Goal: Task Accomplishment & Management: Manage account settings

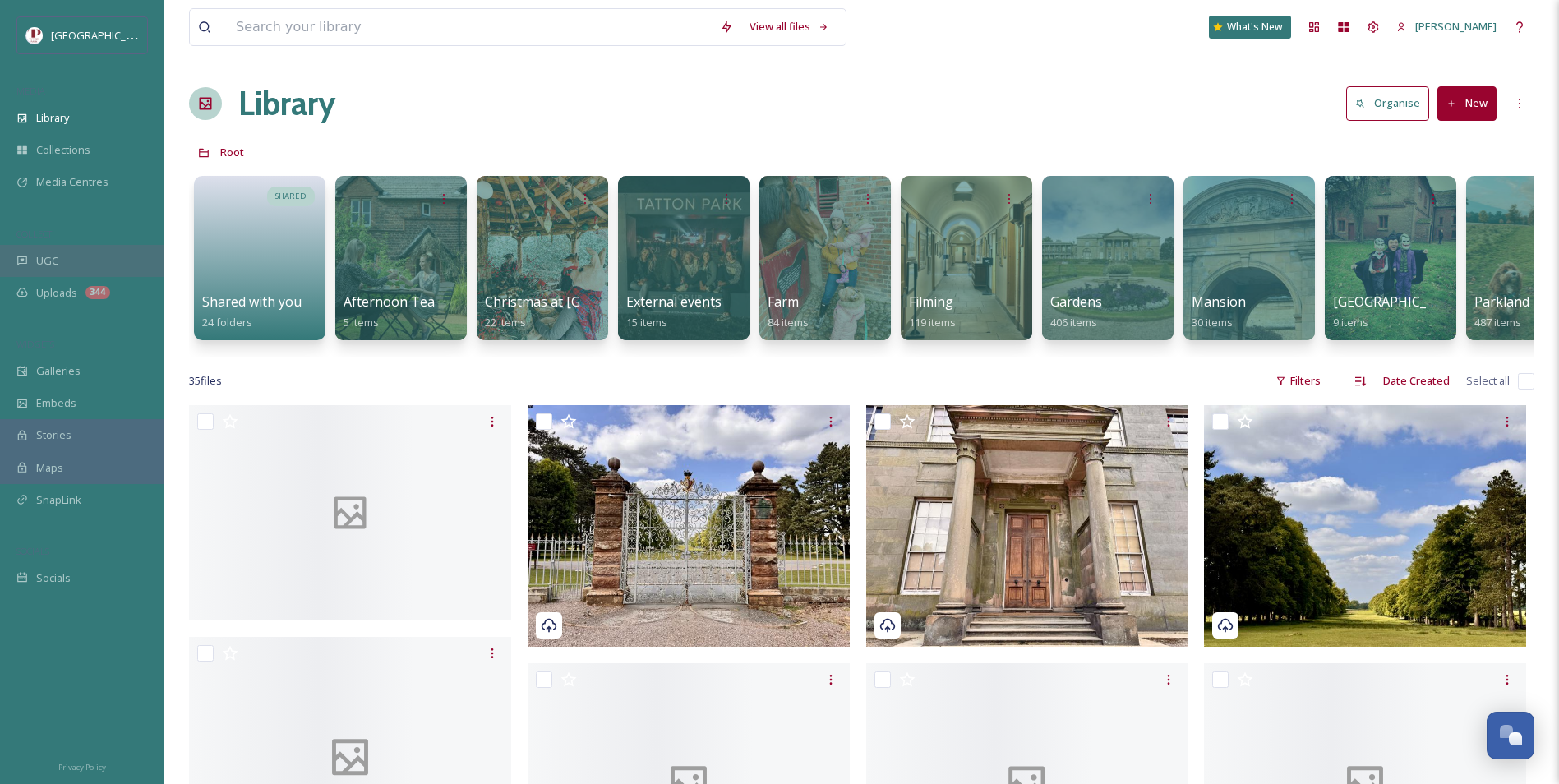
click at [73, 252] on div "UGC" at bounding box center [82, 260] width 164 height 32
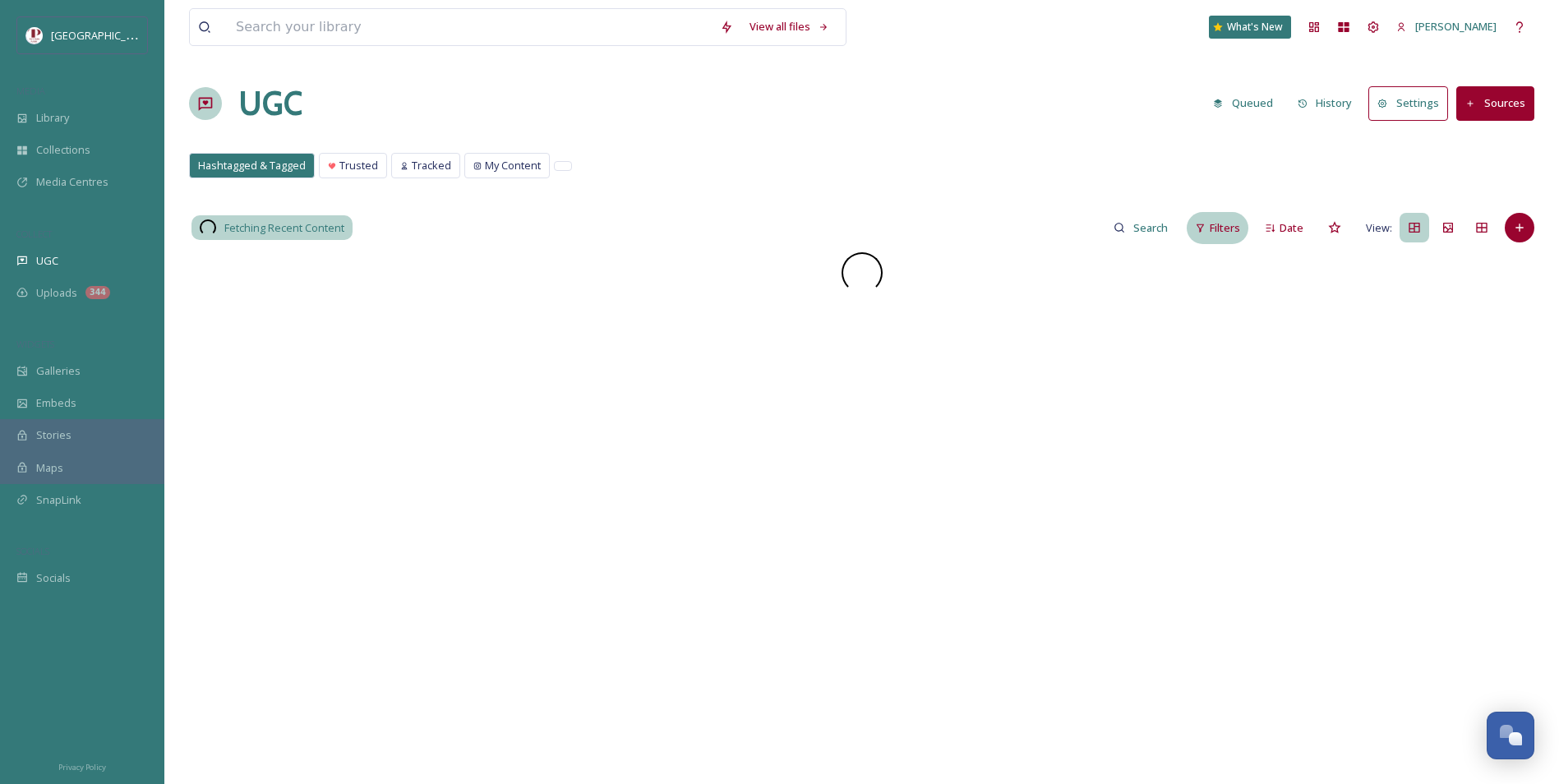
click at [1221, 224] on span "Filters" at bounding box center [1225, 228] width 31 height 15
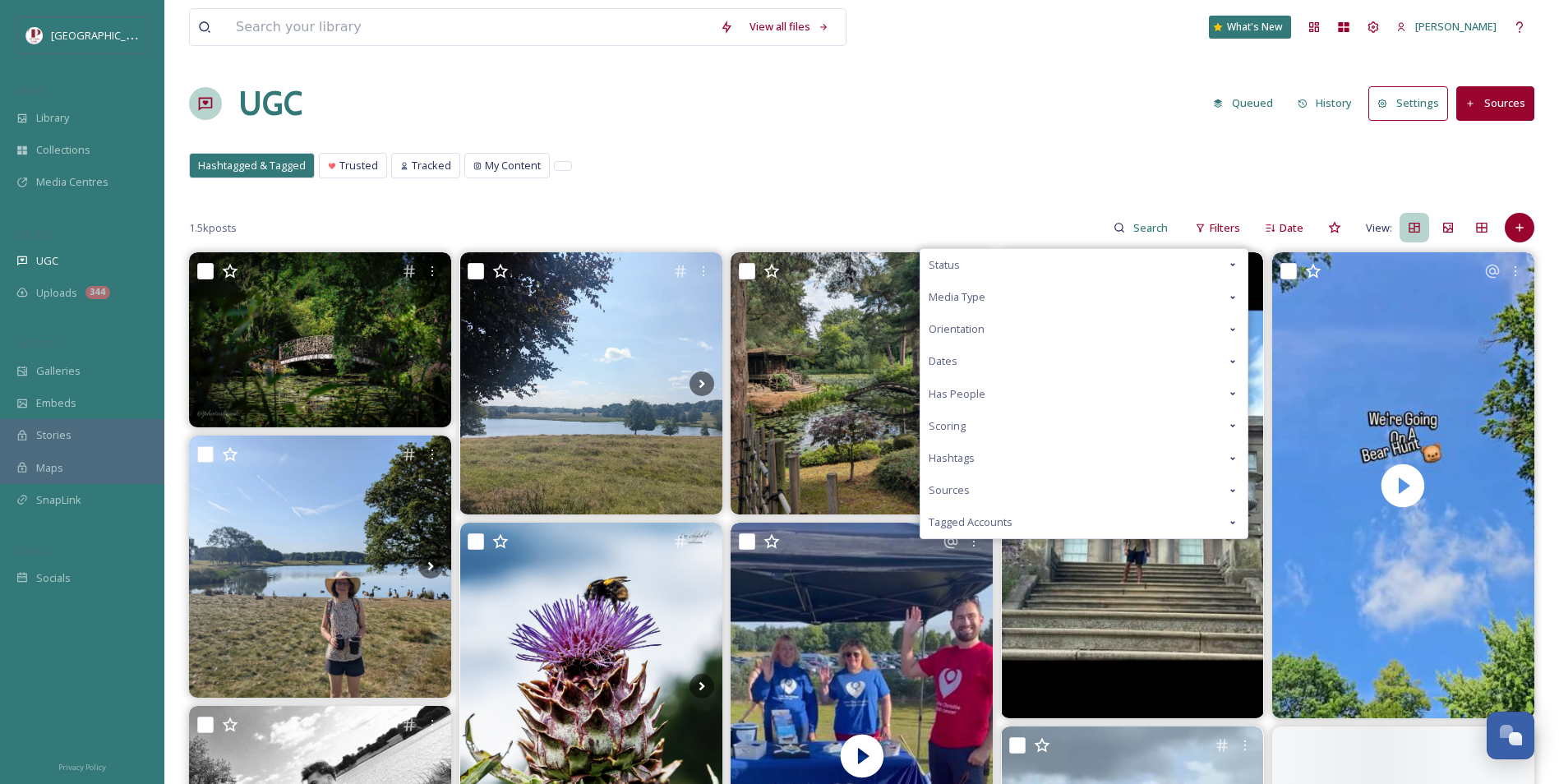
click at [938, 428] on span "Scoring" at bounding box center [947, 426] width 37 height 15
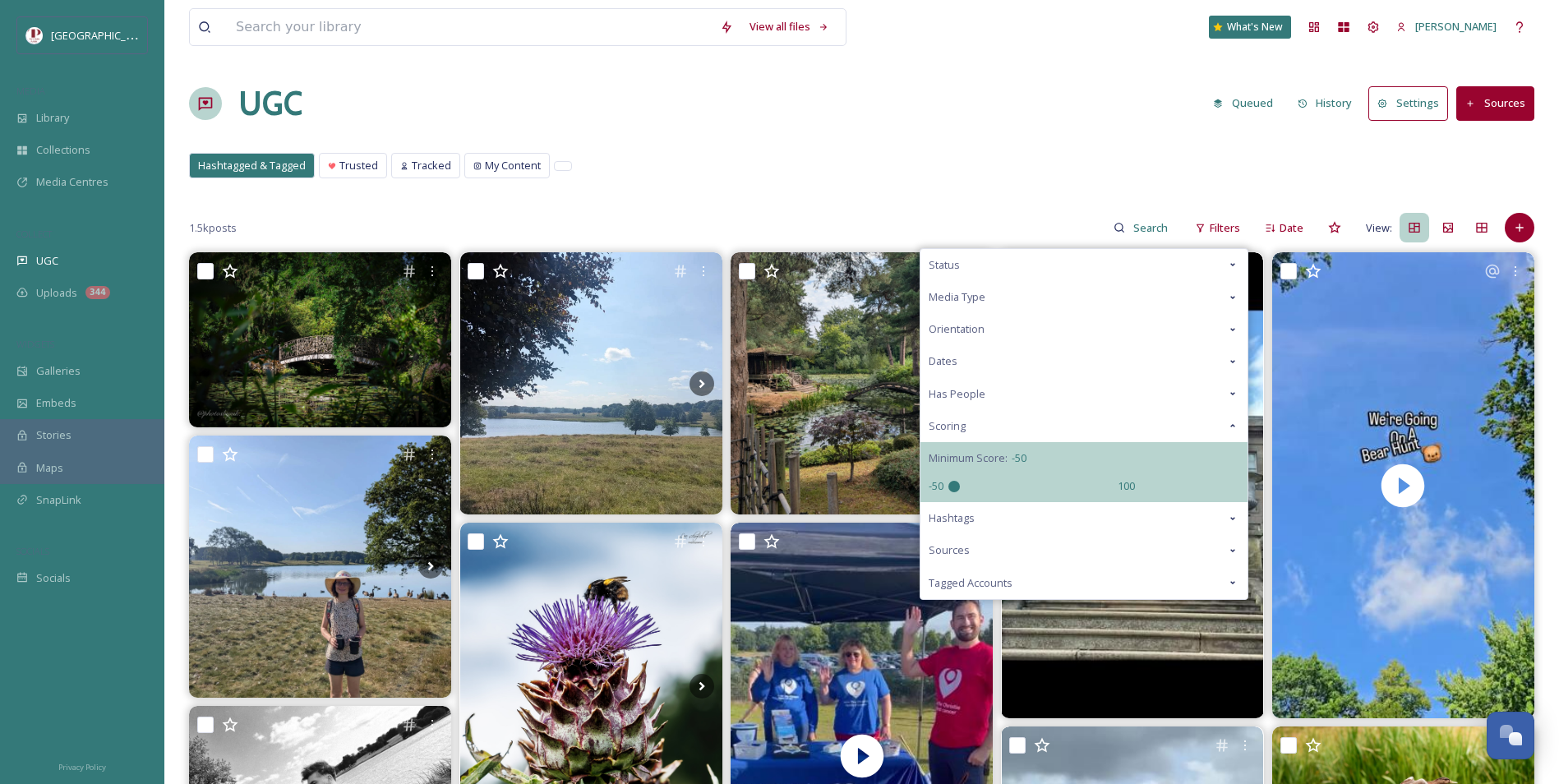
drag, startPoint x: 1027, startPoint y: 484, endPoint x: 641, endPoint y: 454, distance: 387.2
type input "-50"
click at [949, 480] on input "range" at bounding box center [1030, 486] width 164 height 12
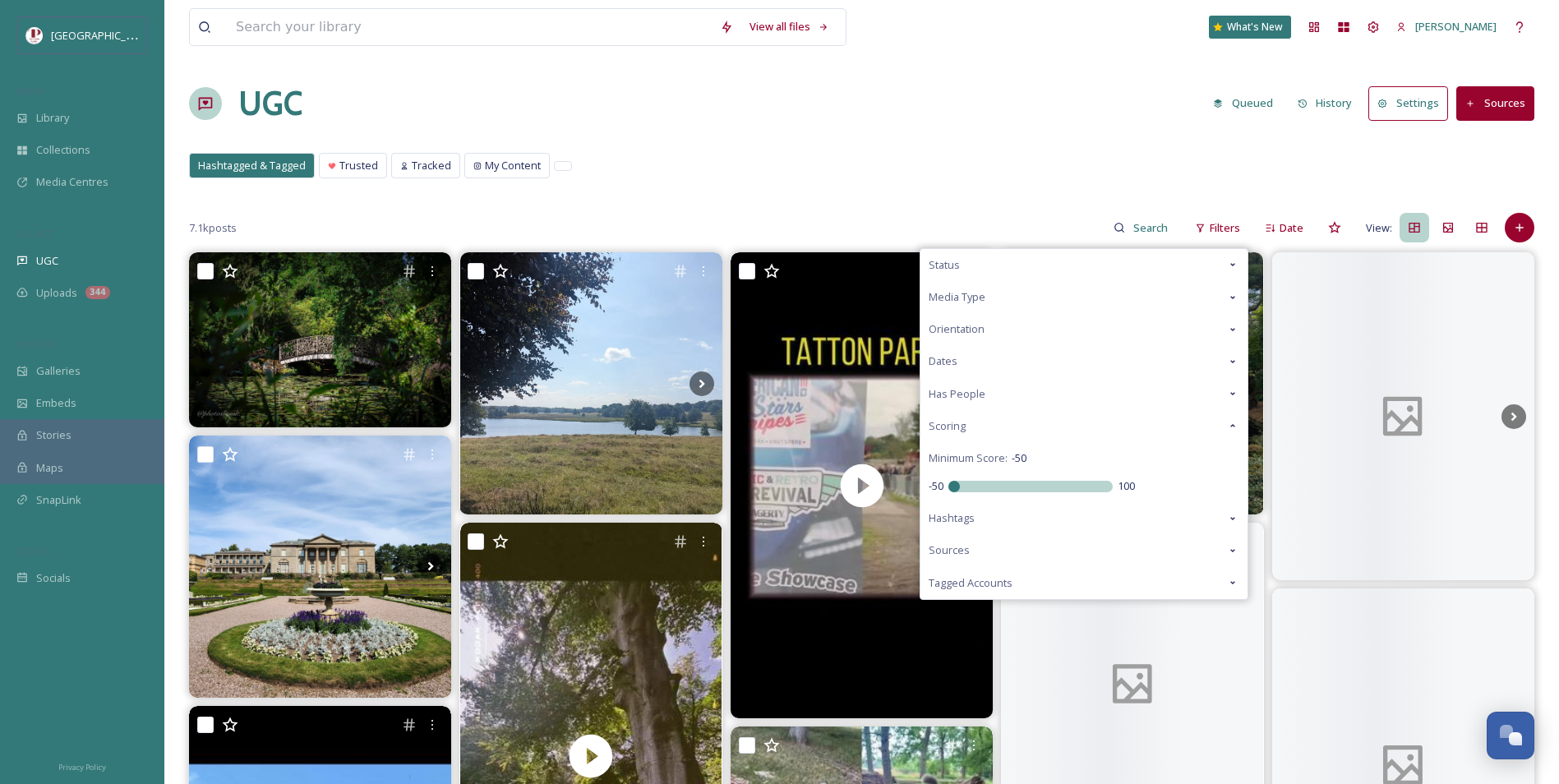
click at [743, 128] on div "UGC Queued History Settings Sources" at bounding box center [862, 103] width 1346 height 49
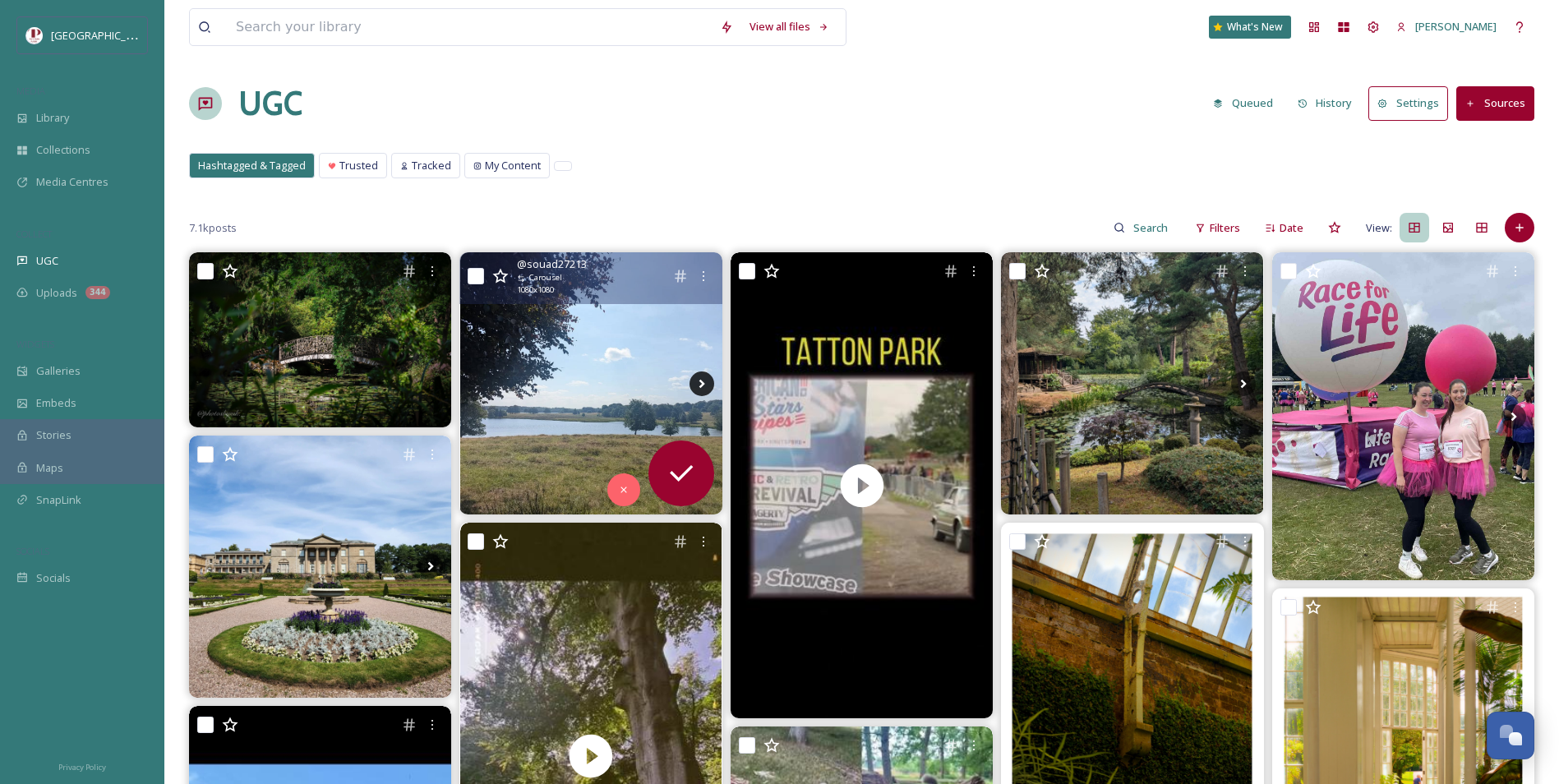
click at [700, 384] on icon at bounding box center [702, 383] width 25 height 25
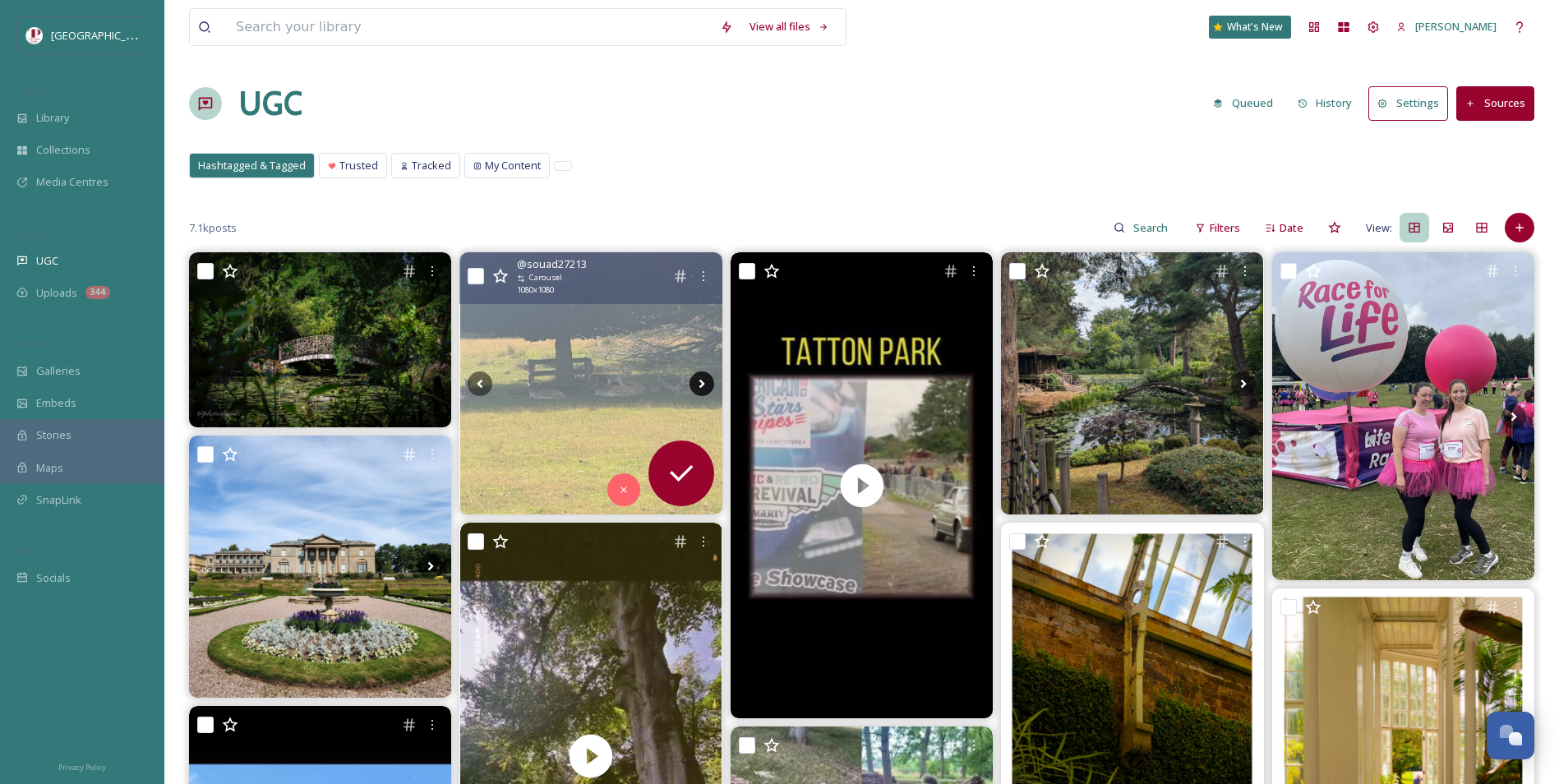
click at [700, 384] on icon at bounding box center [702, 383] width 25 height 25
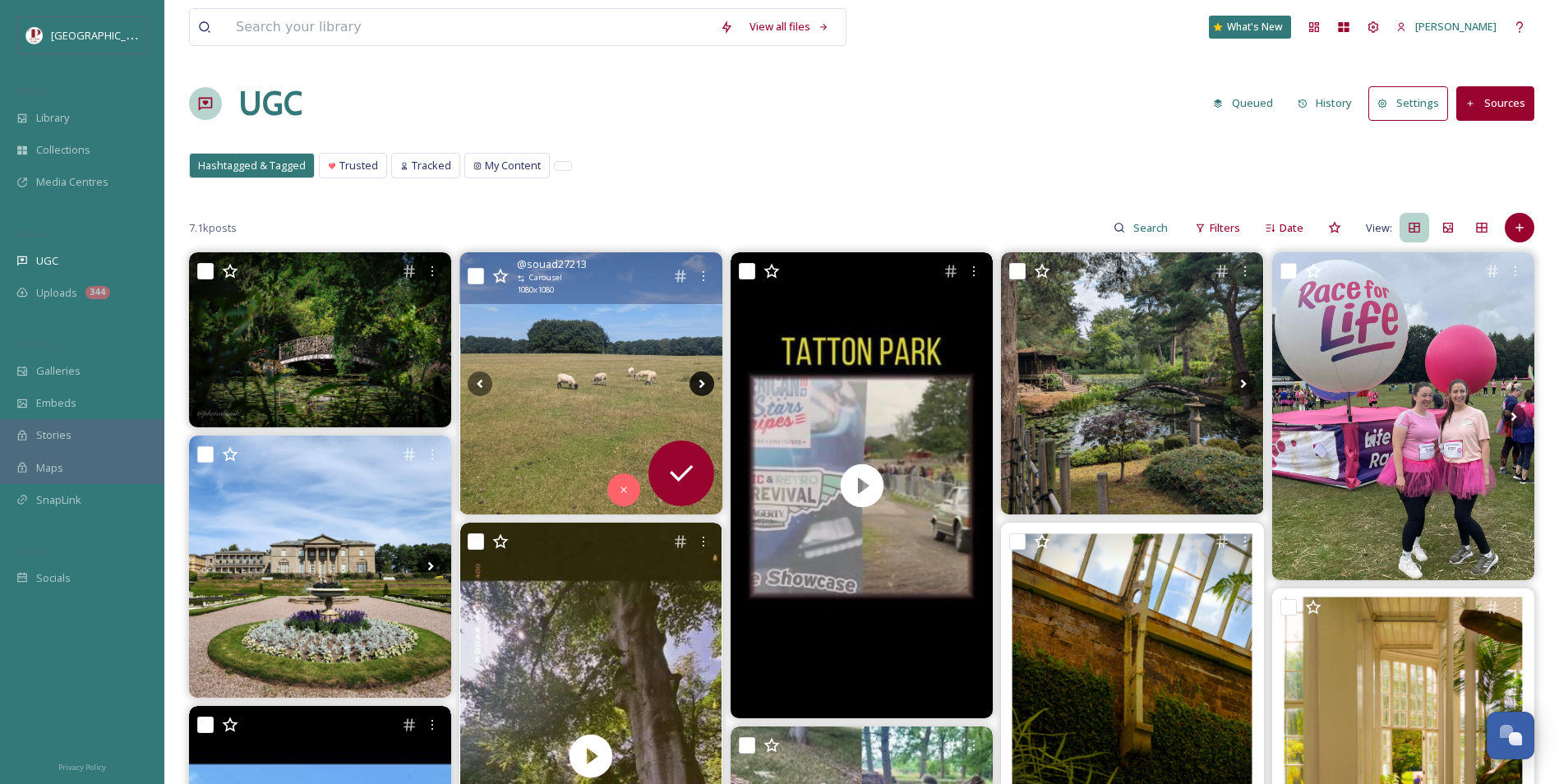
click at [701, 384] on icon at bounding box center [702, 383] width 25 height 25
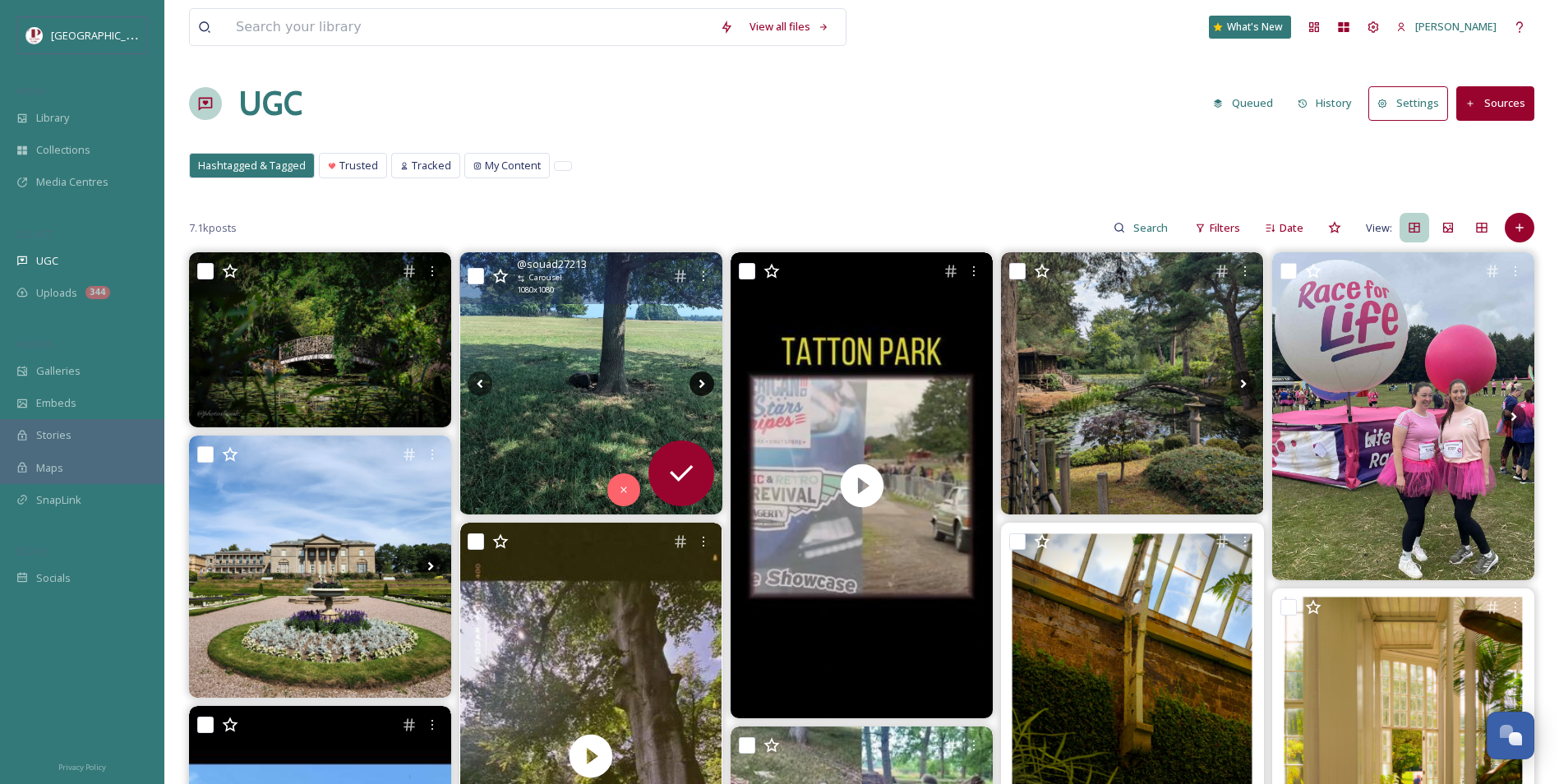
click at [701, 384] on icon at bounding box center [702, 382] width 6 height 9
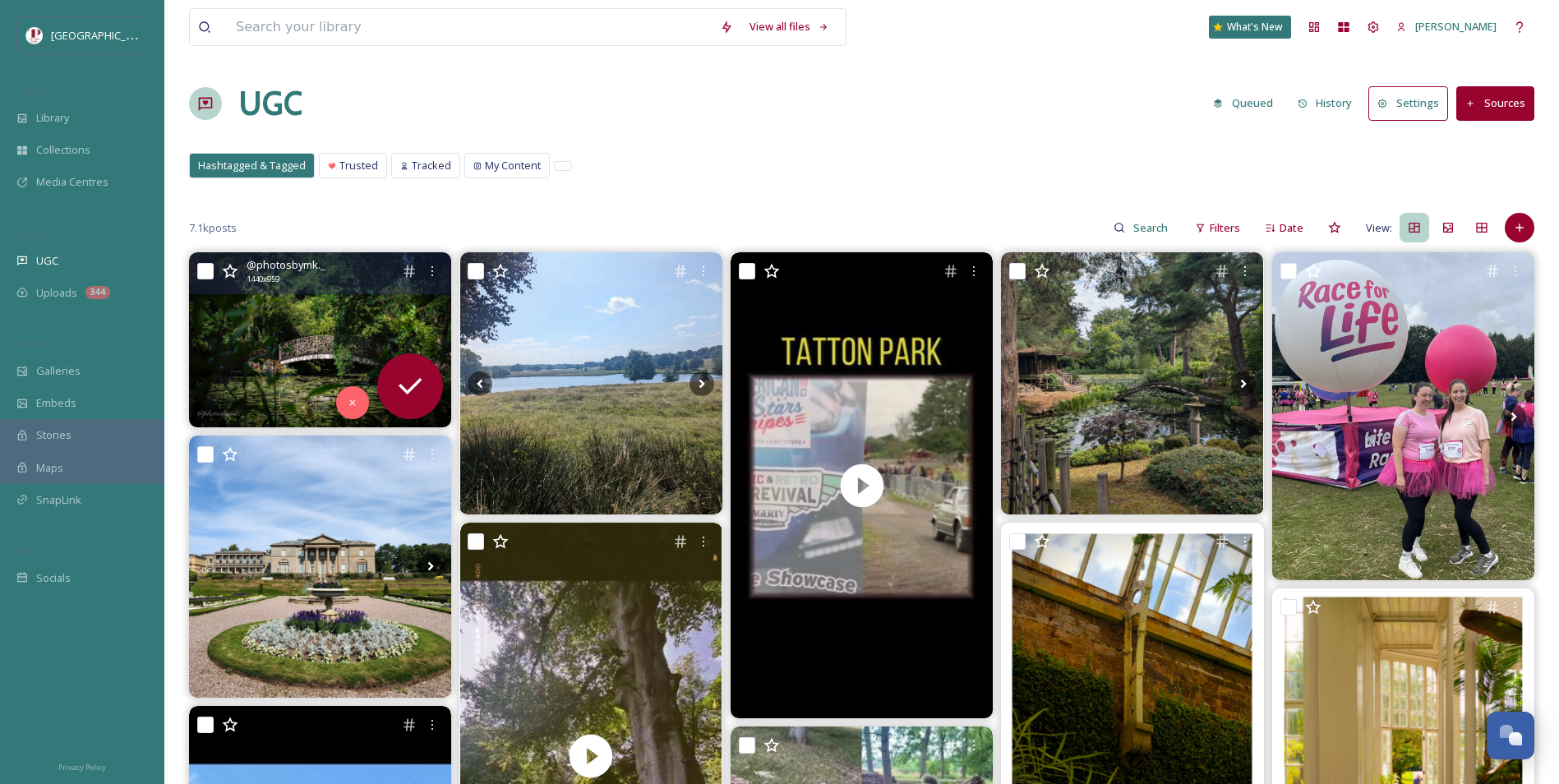
click at [291, 352] on img at bounding box center [320, 338] width 262 height 174
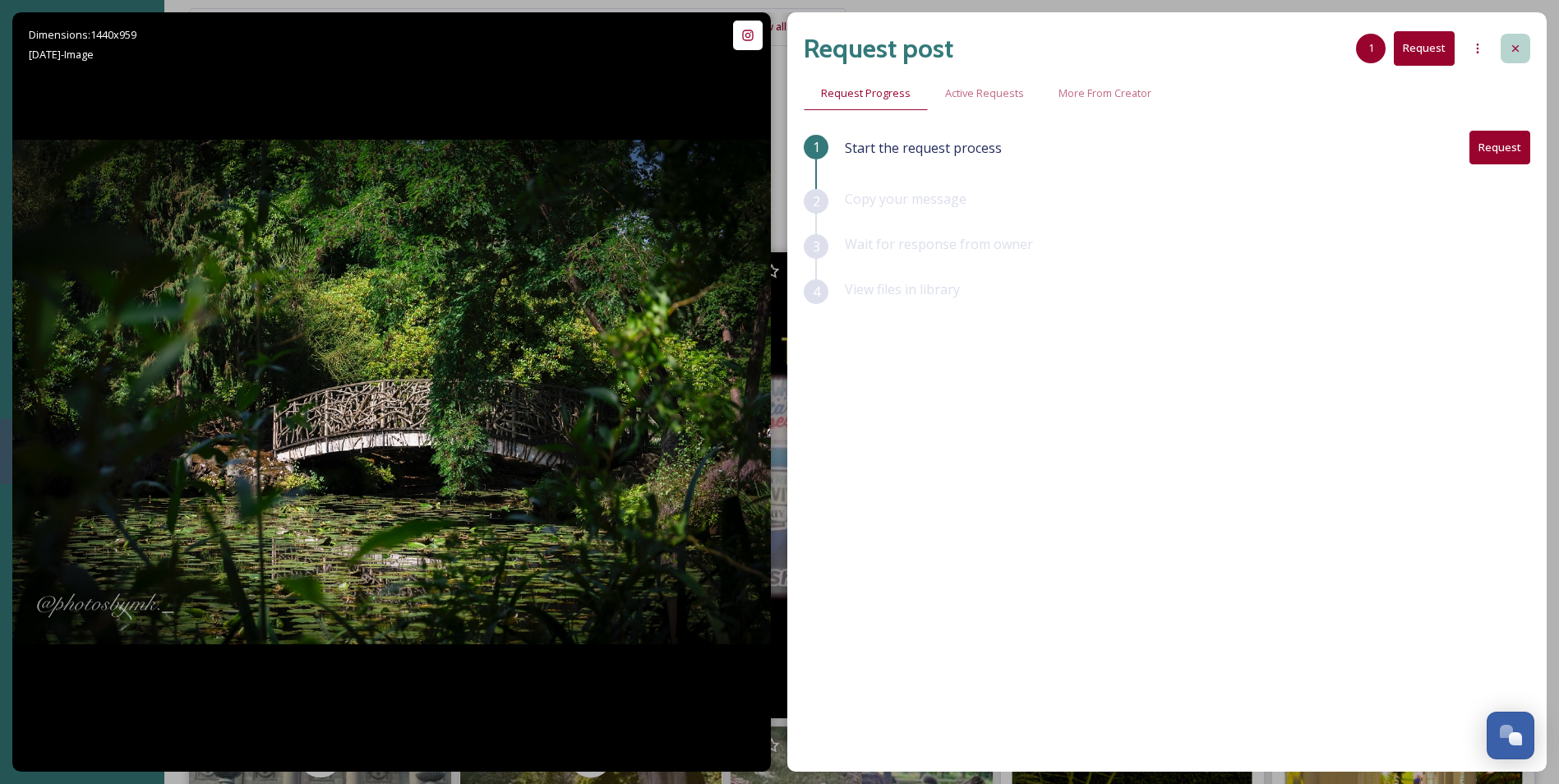
click at [1510, 54] on icon at bounding box center [1516, 49] width 13 height 13
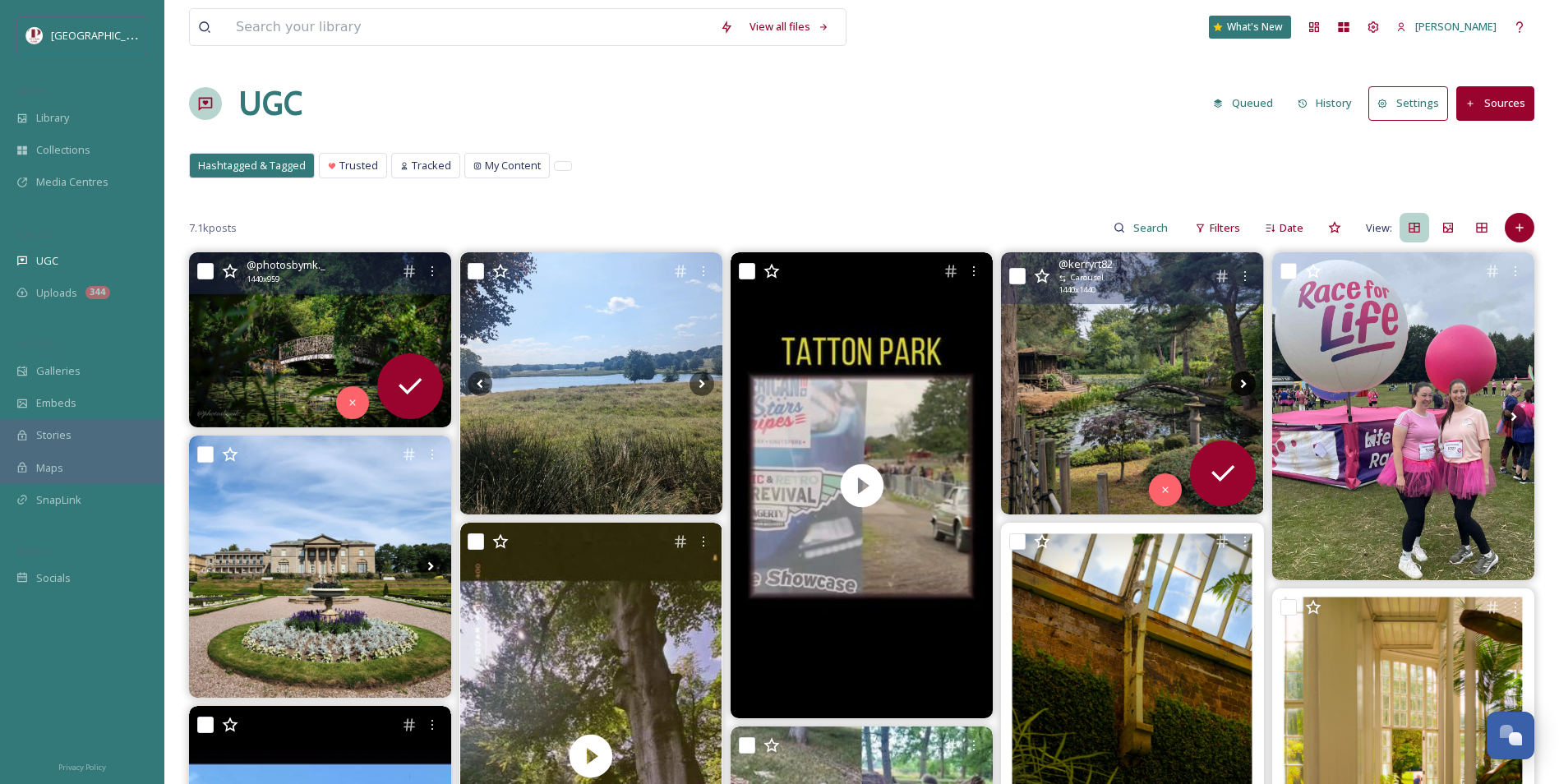
click at [1252, 380] on icon at bounding box center [1244, 383] width 25 height 25
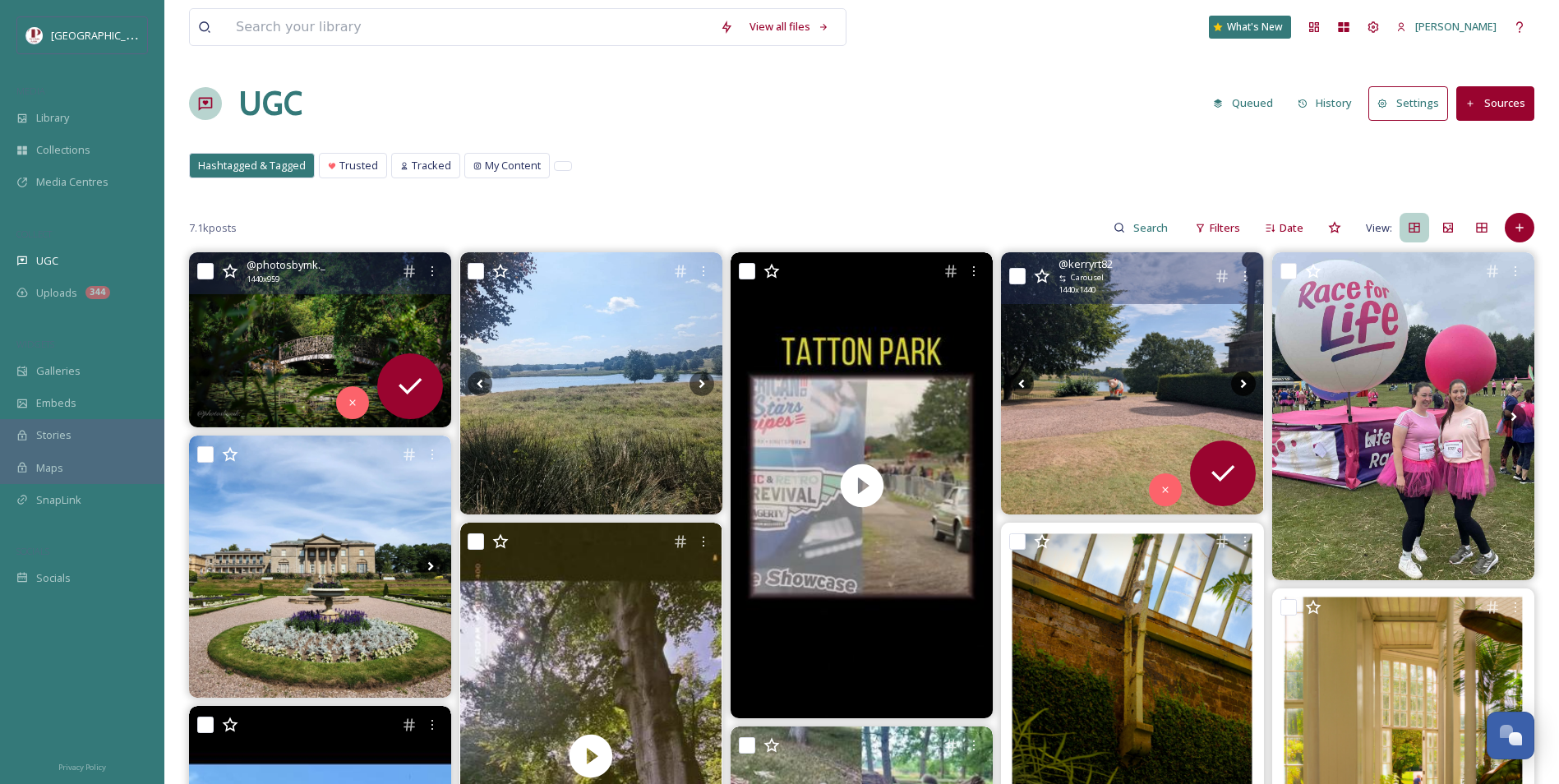
click at [1252, 380] on icon at bounding box center [1244, 383] width 25 height 25
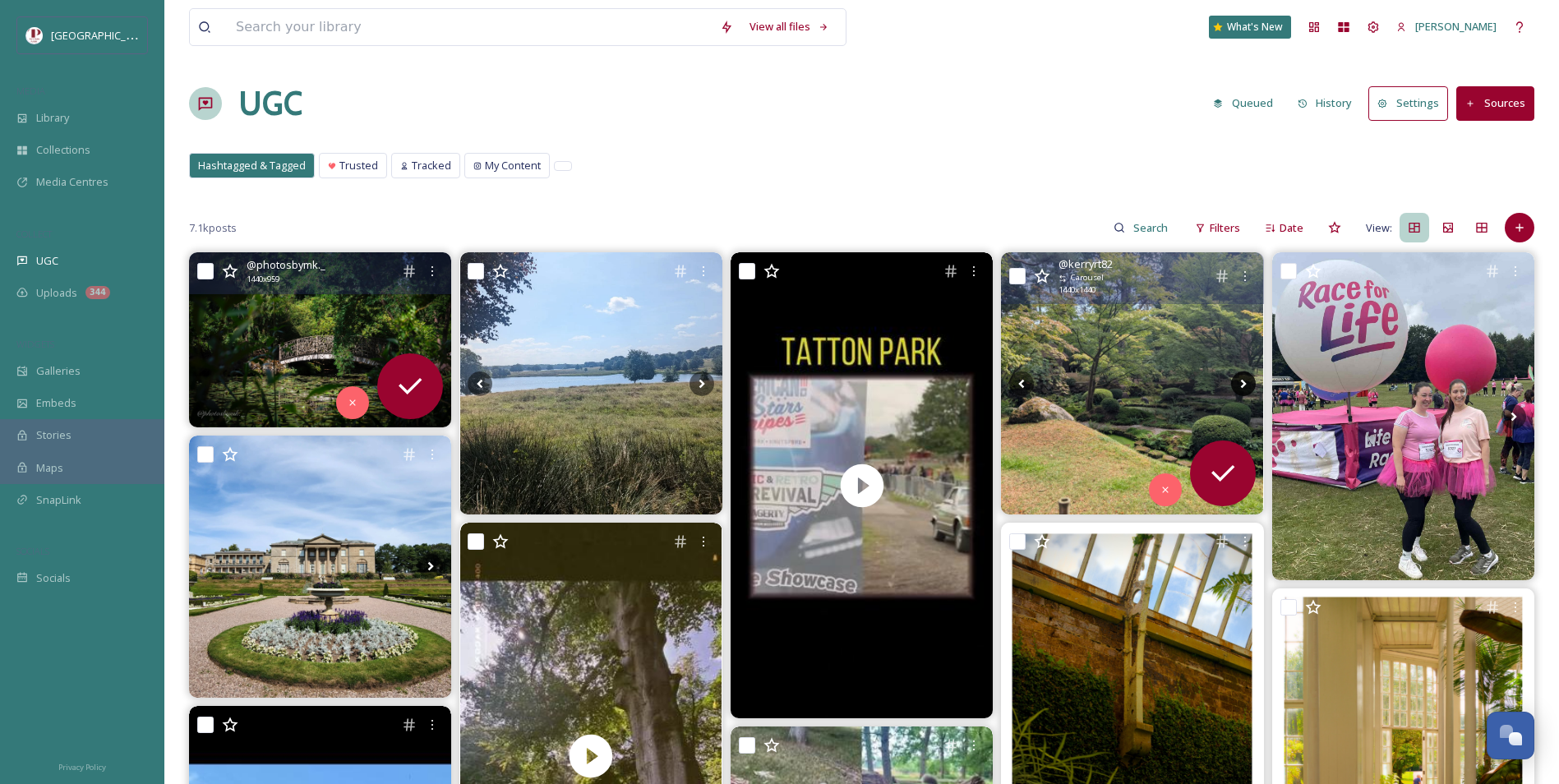
click at [1252, 380] on icon at bounding box center [1244, 383] width 25 height 25
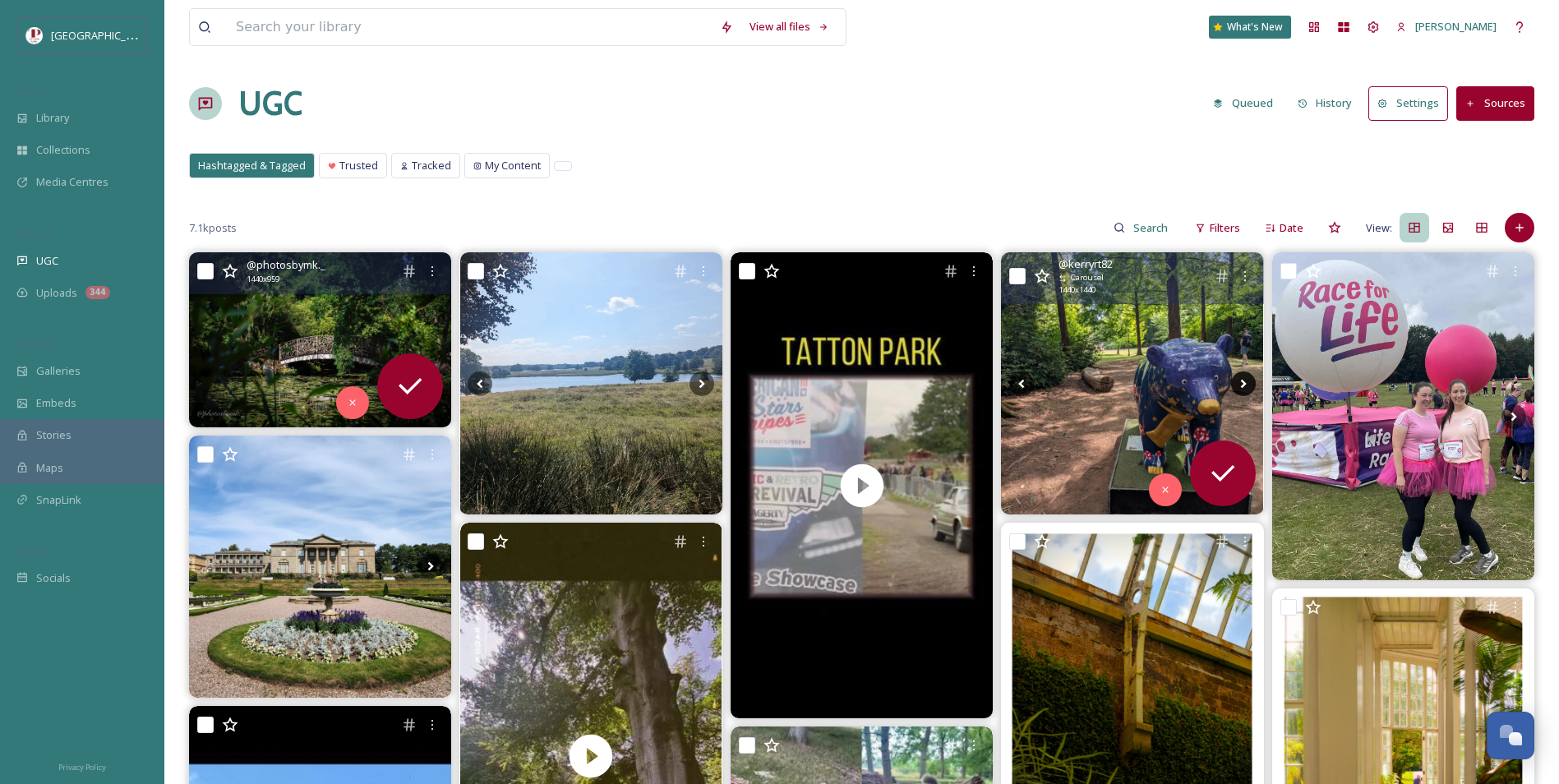
click at [1252, 380] on icon at bounding box center [1244, 383] width 25 height 25
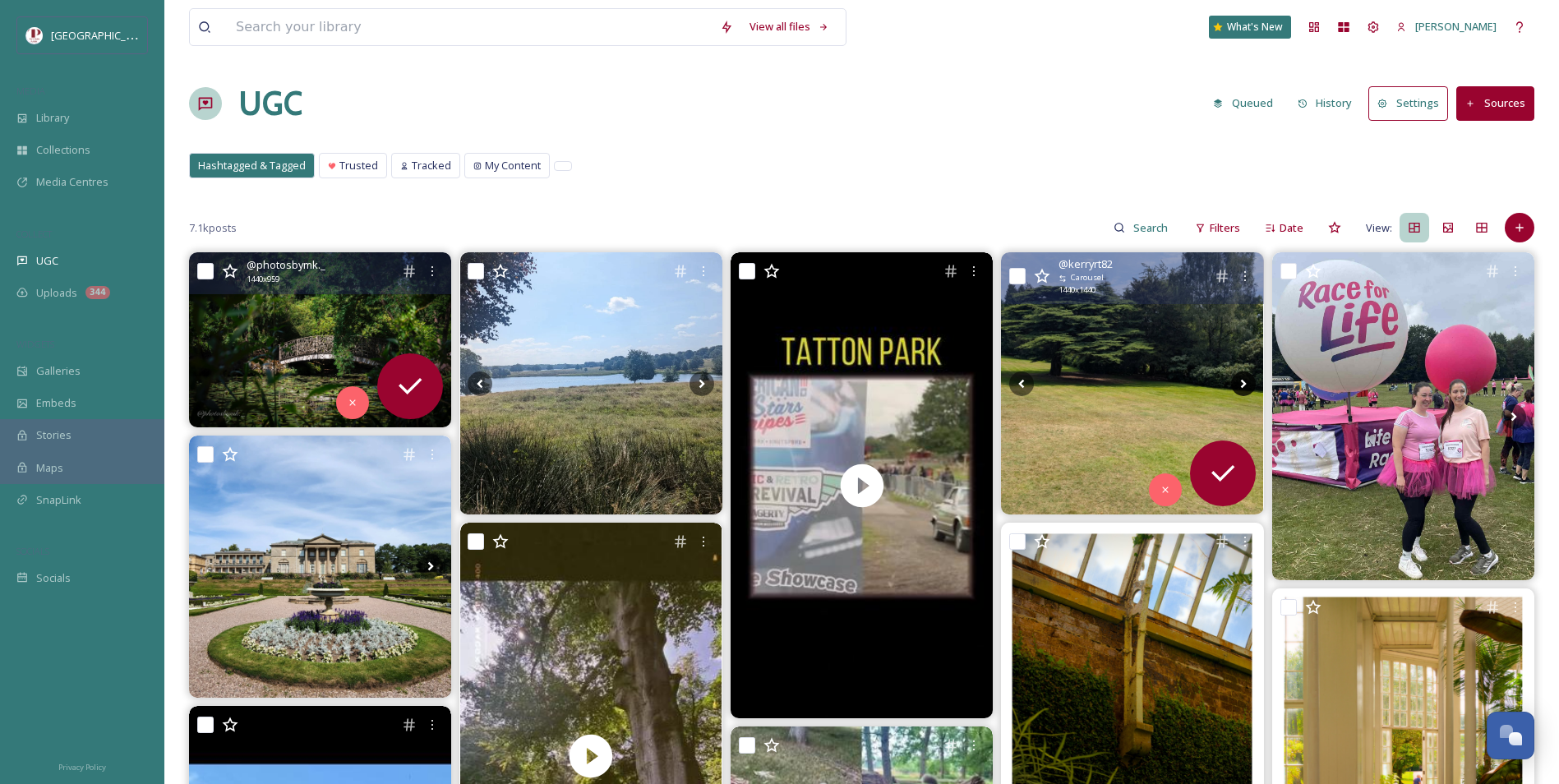
click at [1252, 380] on icon at bounding box center [1244, 383] width 25 height 25
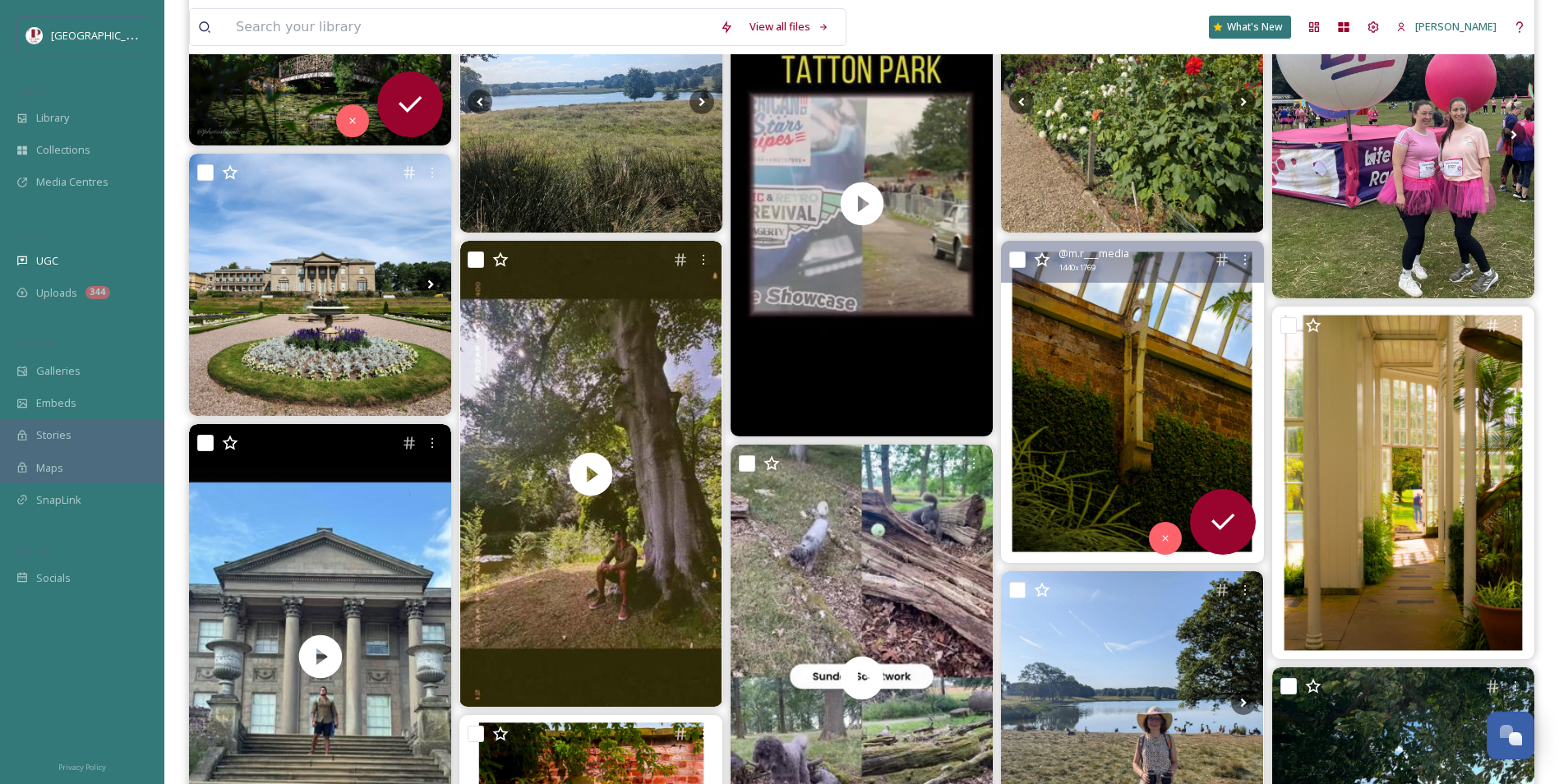
scroll to position [329, 0]
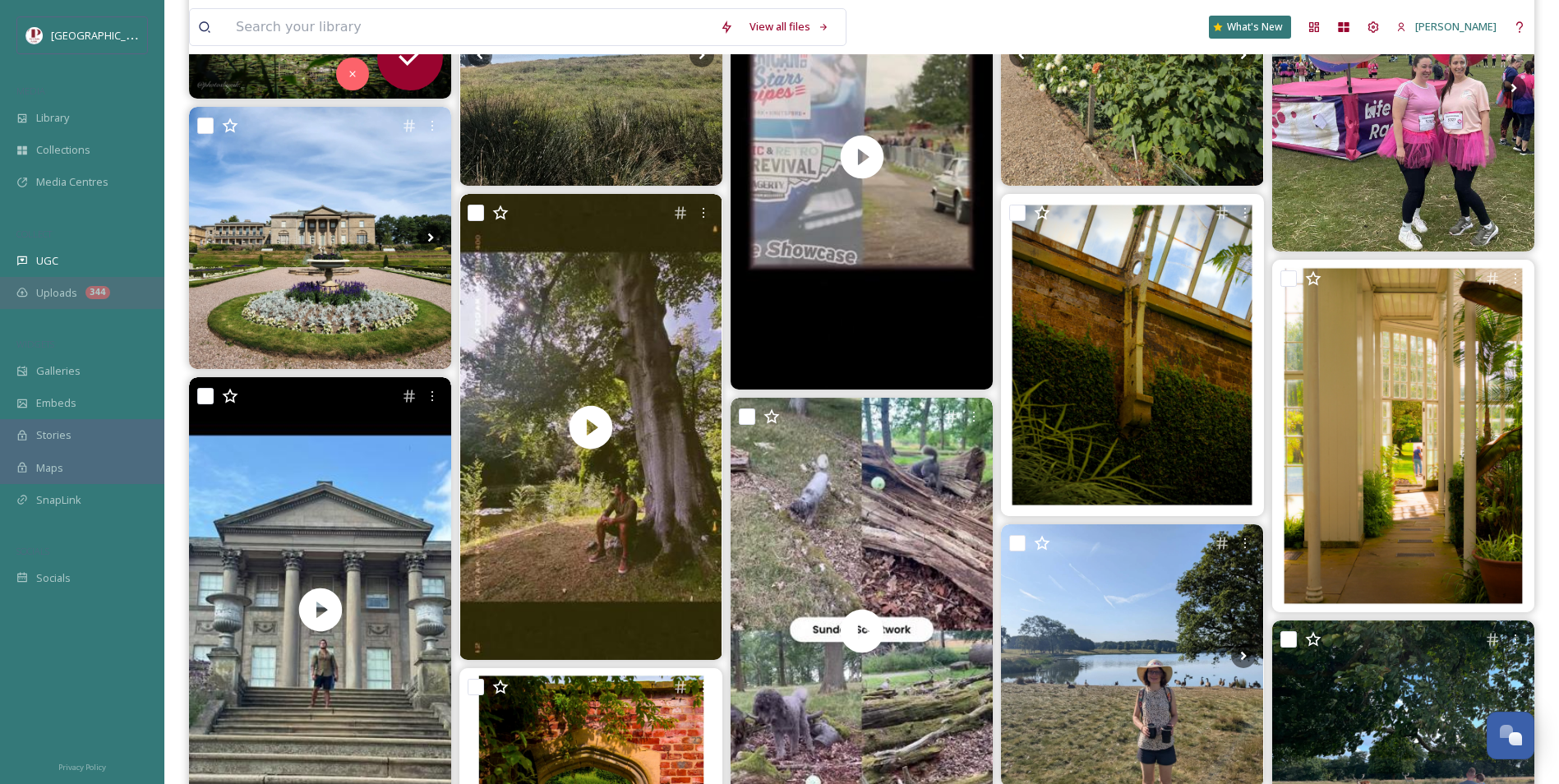
click at [63, 300] on span "Uploads" at bounding box center [57, 293] width 41 height 15
